Goal: Information Seeking & Learning: Compare options

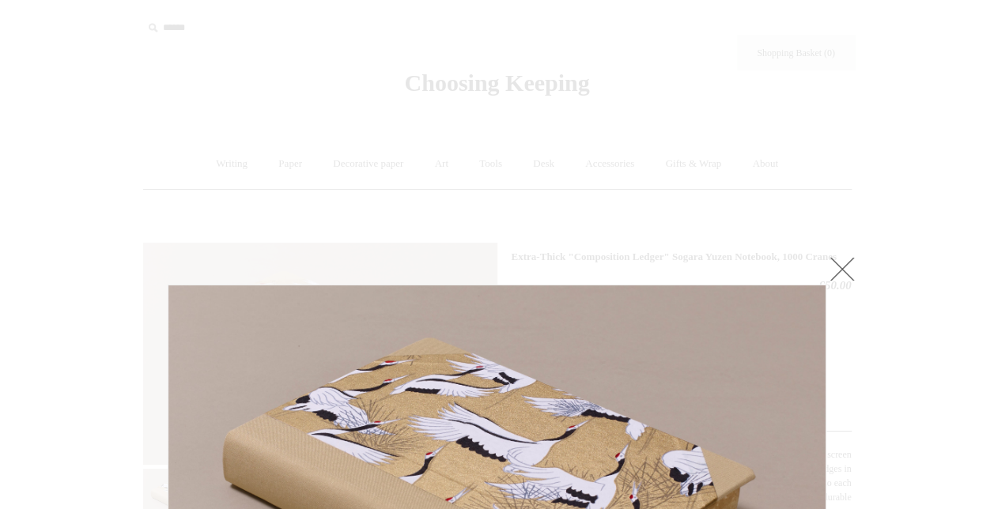
click at [840, 270] on link at bounding box center [843, 269] width 32 height 32
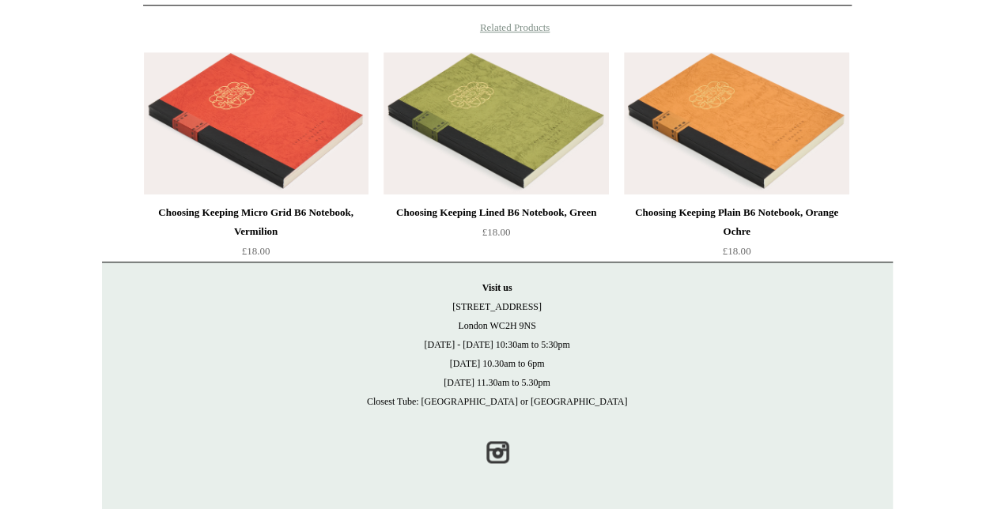
scroll to position [737, 0]
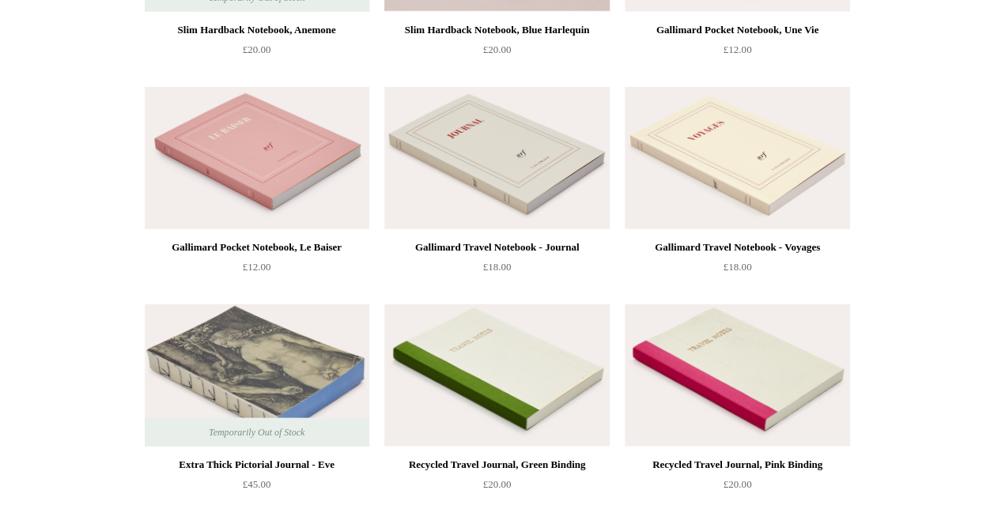
scroll to position [4746, 0]
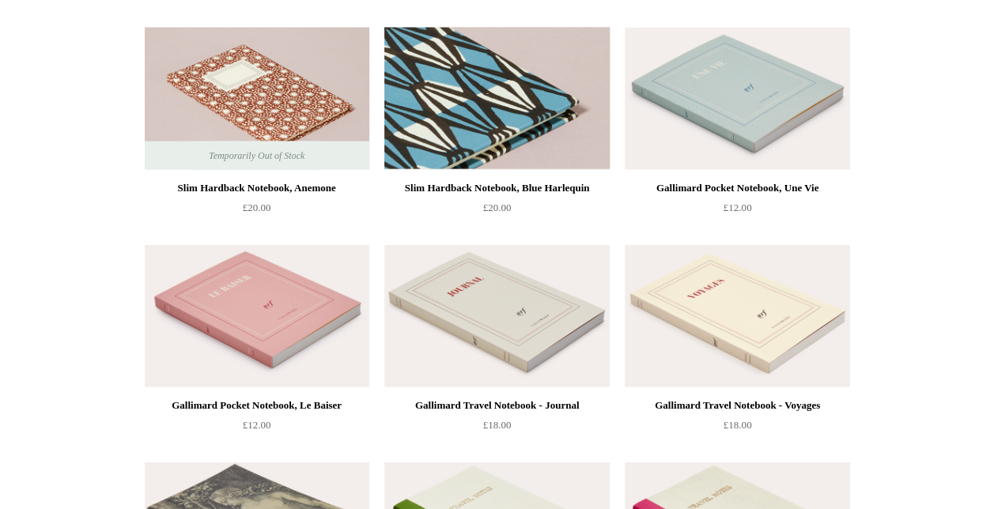
click at [552, 91] on img at bounding box center [496, 99] width 225 height 142
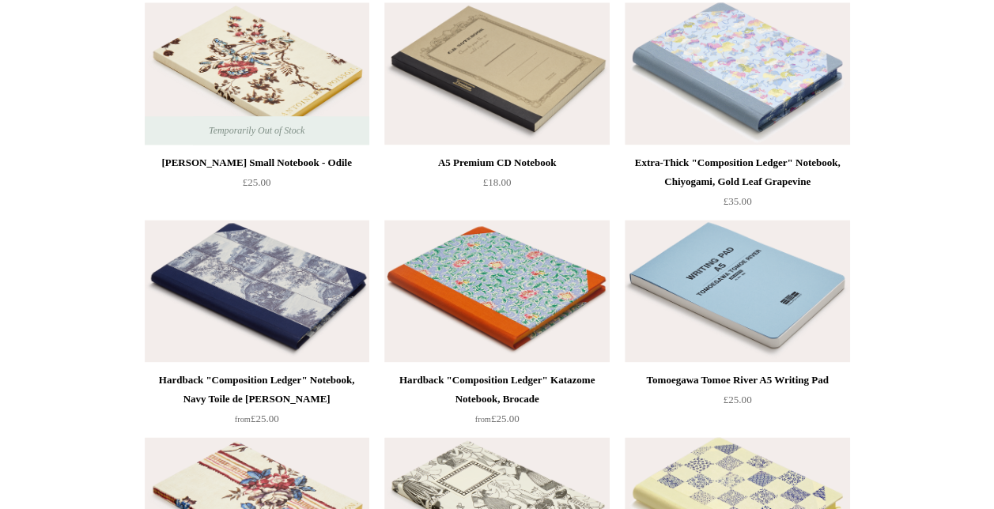
scroll to position [7120, 0]
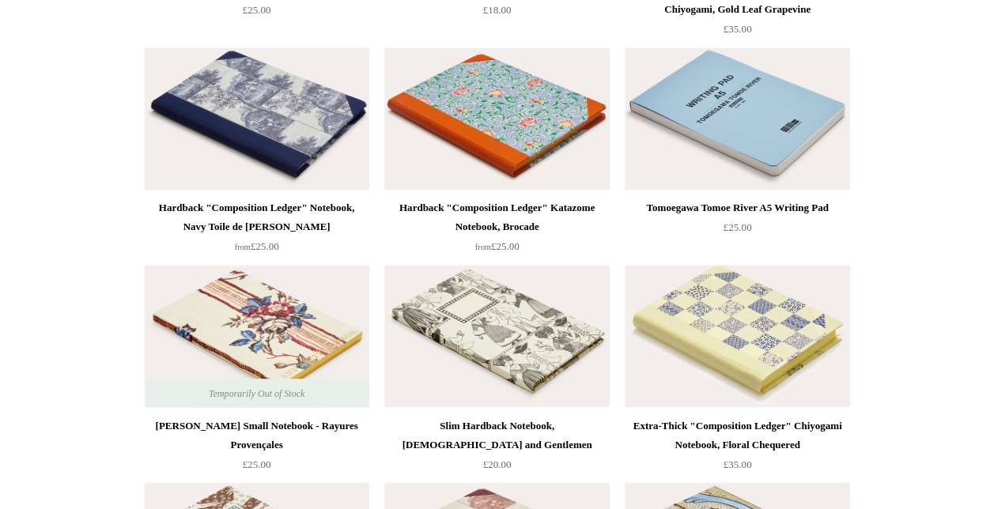
click at [295, 138] on img at bounding box center [257, 118] width 225 height 142
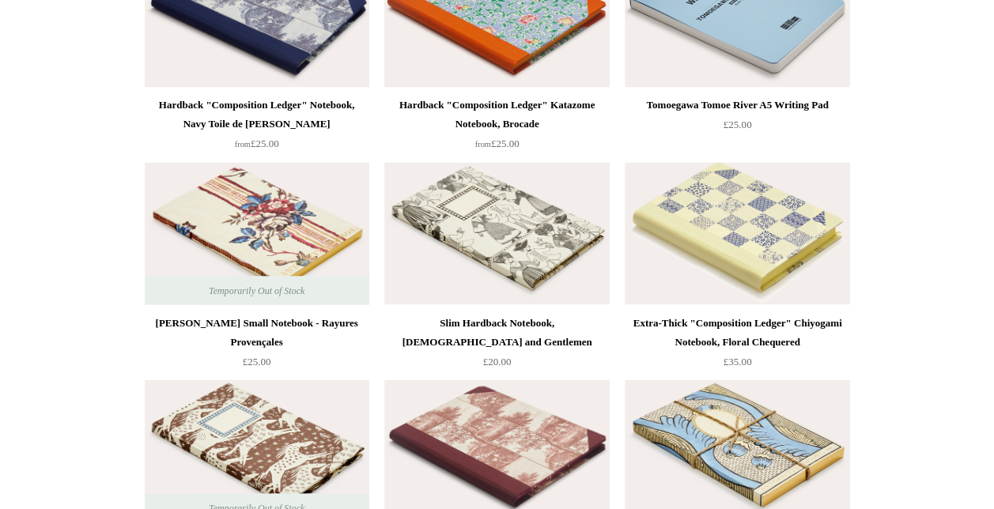
scroll to position [7357, 0]
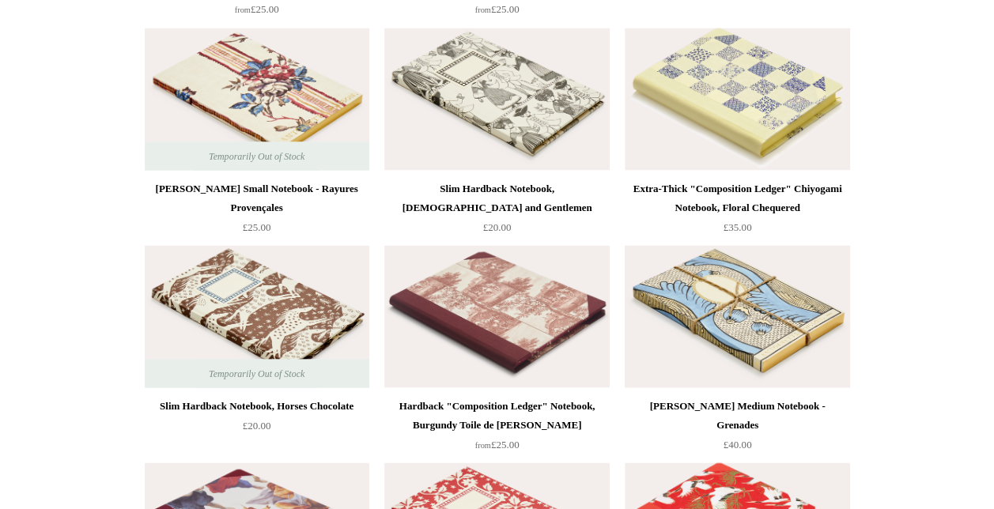
click at [741, 326] on img at bounding box center [737, 316] width 225 height 142
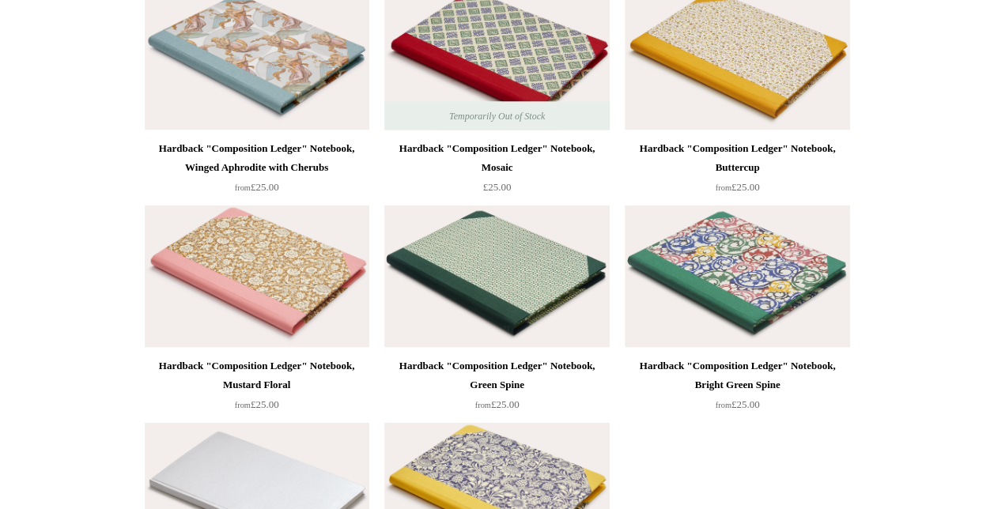
scroll to position [10600, 0]
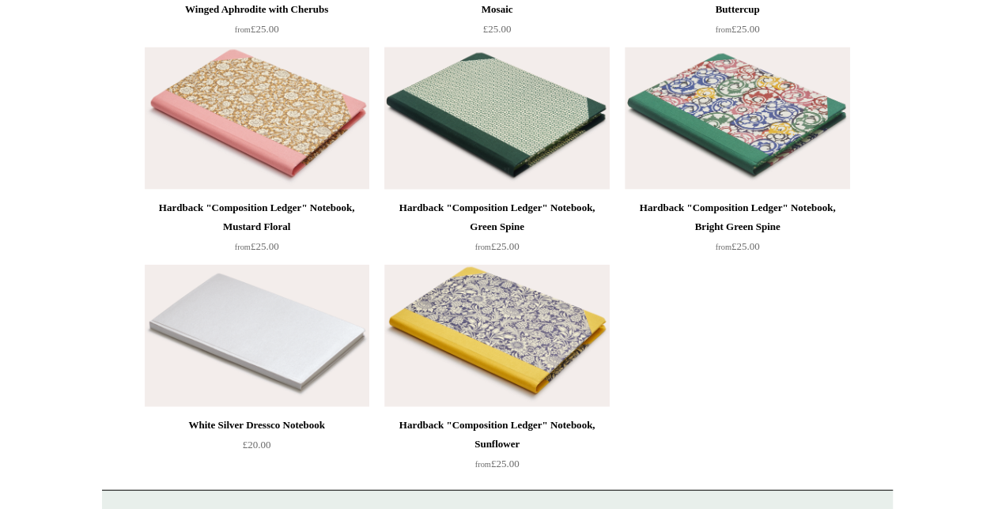
click at [522, 128] on img at bounding box center [496, 118] width 225 height 142
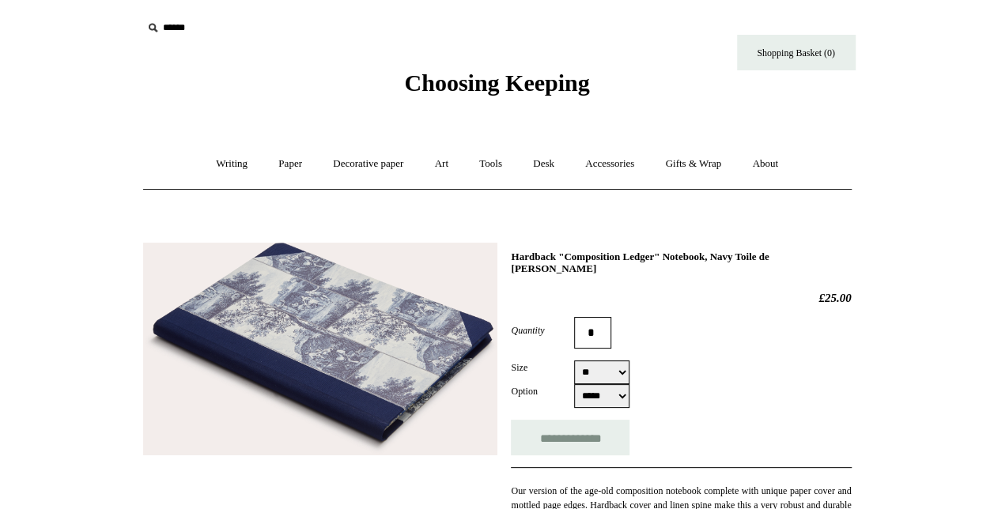
click at [292, 369] on img at bounding box center [320, 349] width 354 height 213
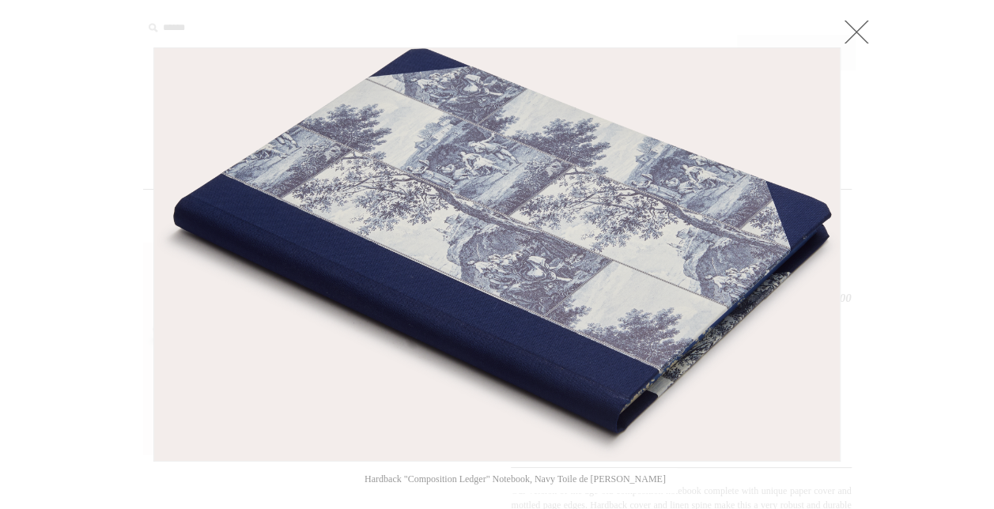
click at [845, 40] on link at bounding box center [857, 32] width 32 height 32
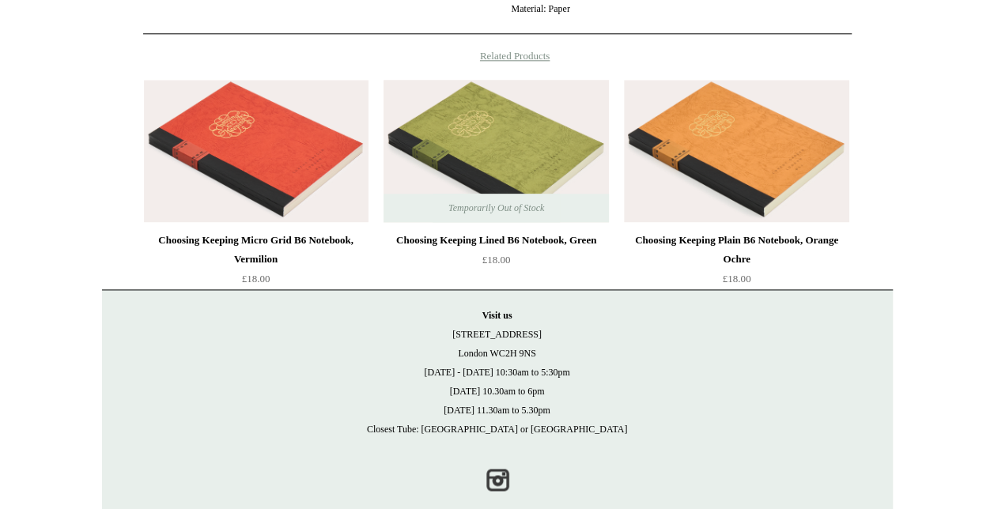
scroll to position [953, 0]
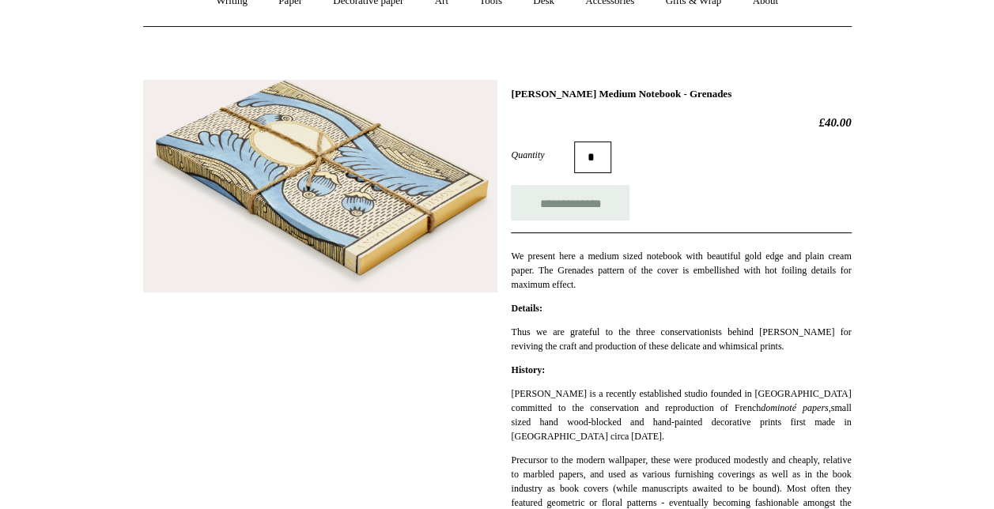
scroll to position [158, 0]
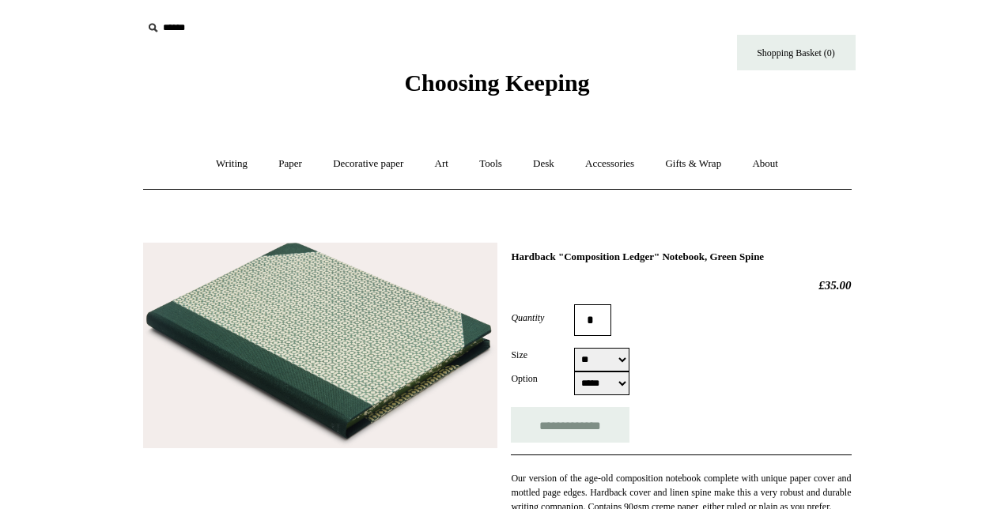
select select "**"
select select "*****"
click at [377, 311] on img at bounding box center [320, 346] width 354 height 206
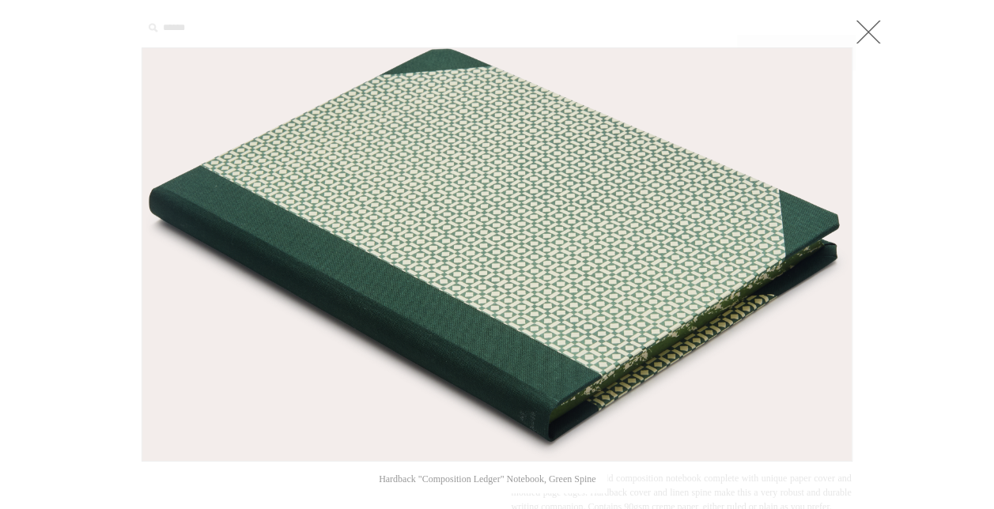
click at [377, 311] on img at bounding box center [497, 254] width 710 height 413
click at [868, 32] on link at bounding box center [869, 32] width 32 height 32
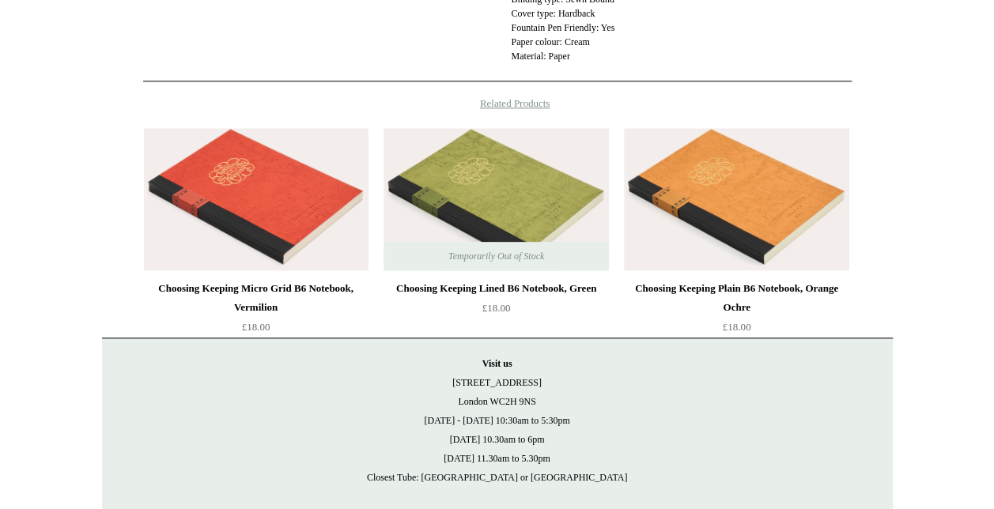
scroll to position [953, 0]
